Goal: Information Seeking & Learning: Learn about a topic

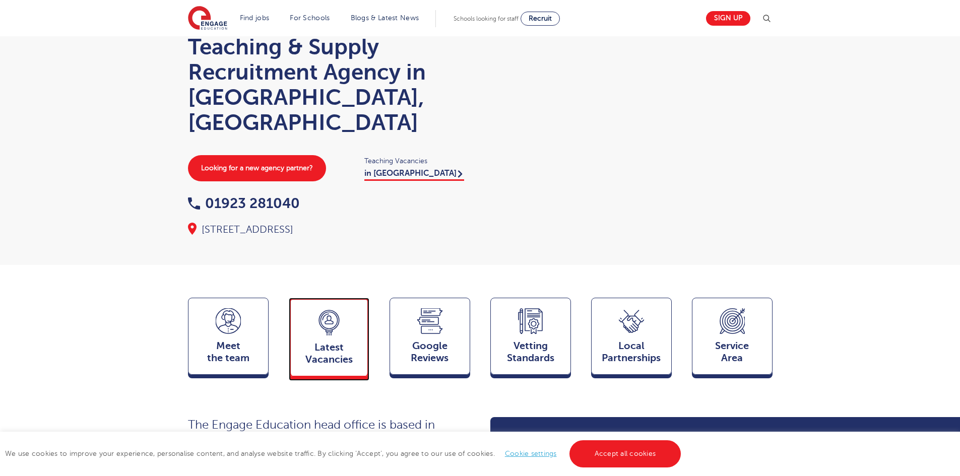
click at [315, 301] on div "Latest Vacancies Jobs" at bounding box center [329, 337] width 81 height 79
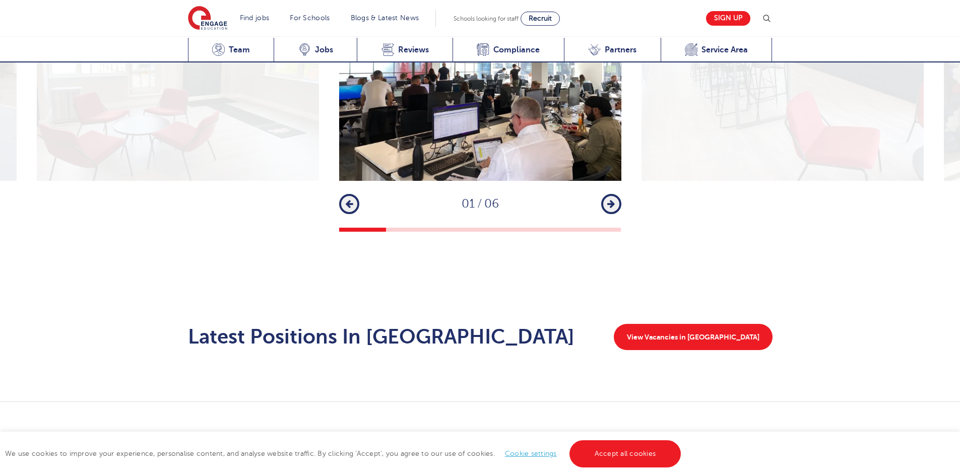
scroll to position [1649, 0]
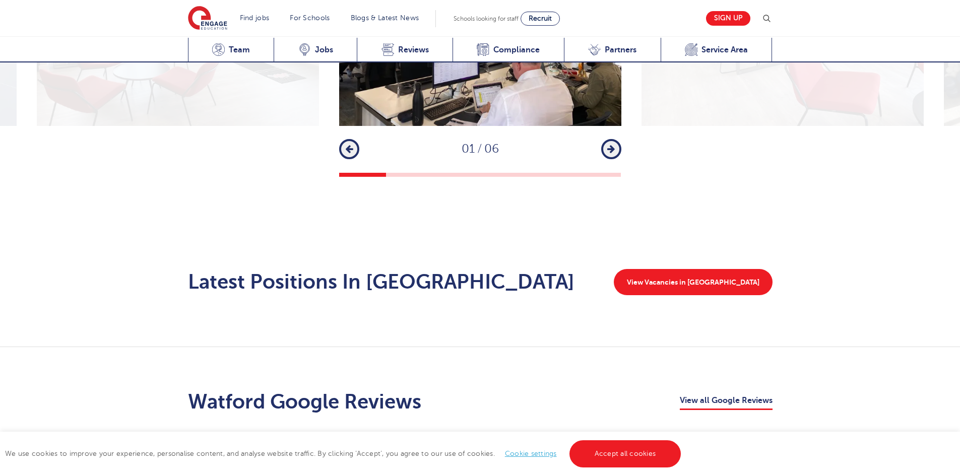
scroll to position [1447, 0]
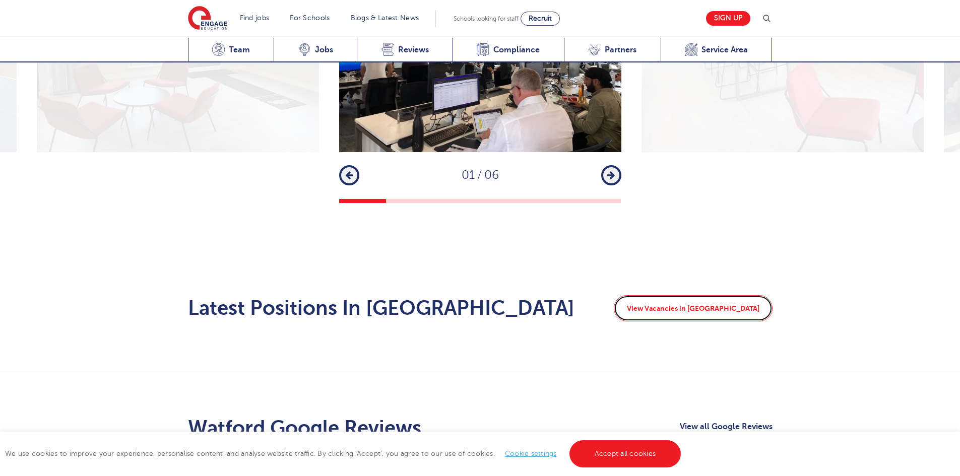
click at [728, 295] on link "View Vacancies in Watford" at bounding box center [693, 308] width 159 height 26
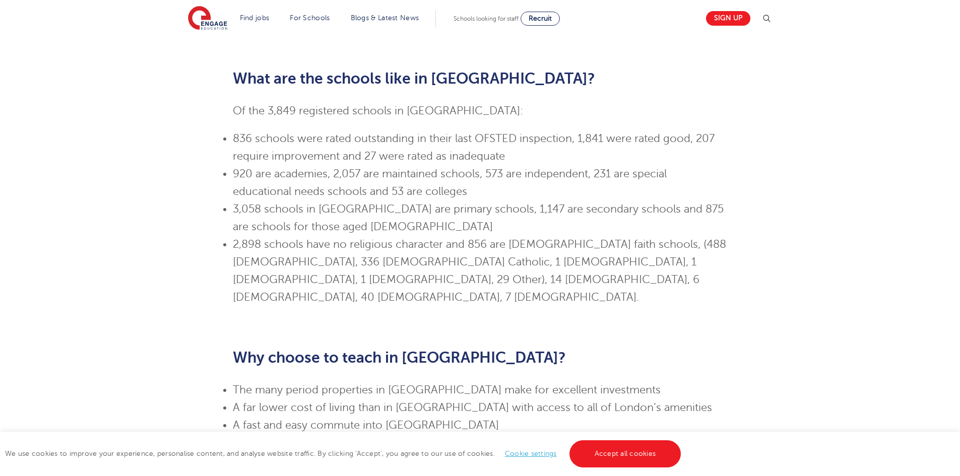
scroll to position [555, 0]
